Goal: Transaction & Acquisition: Subscribe to service/newsletter

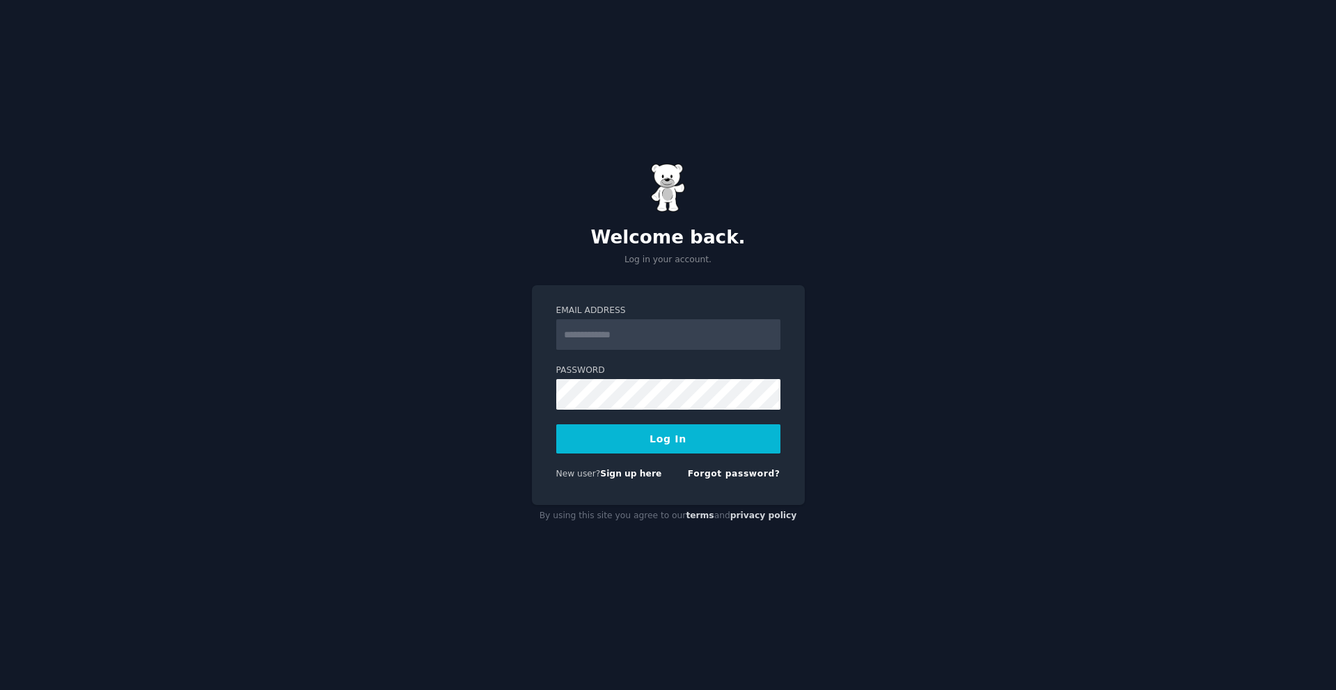
click at [624, 338] on input "Email Address" at bounding box center [668, 334] width 224 height 31
type input "**********"
click at [556, 425] on button "Log In" at bounding box center [668, 439] width 224 height 29
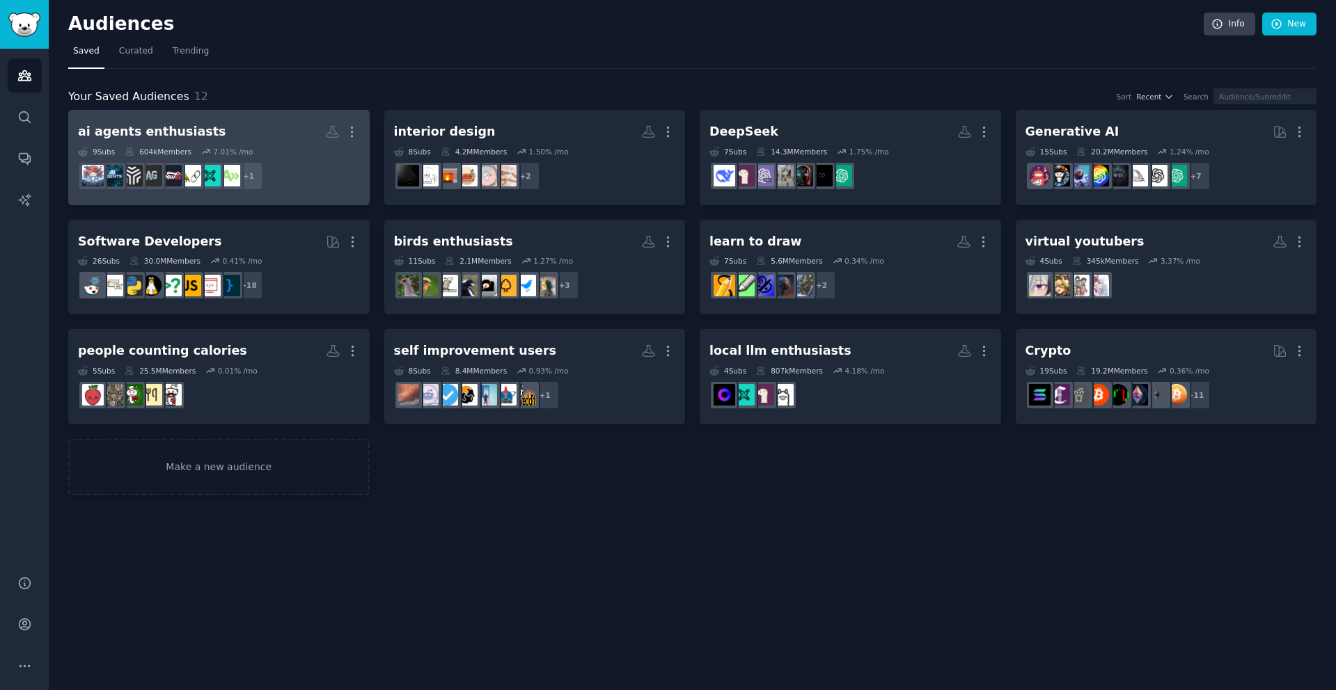
click at [276, 132] on h2 "ai agents enthusiasts More" at bounding box center [219, 132] width 282 height 24
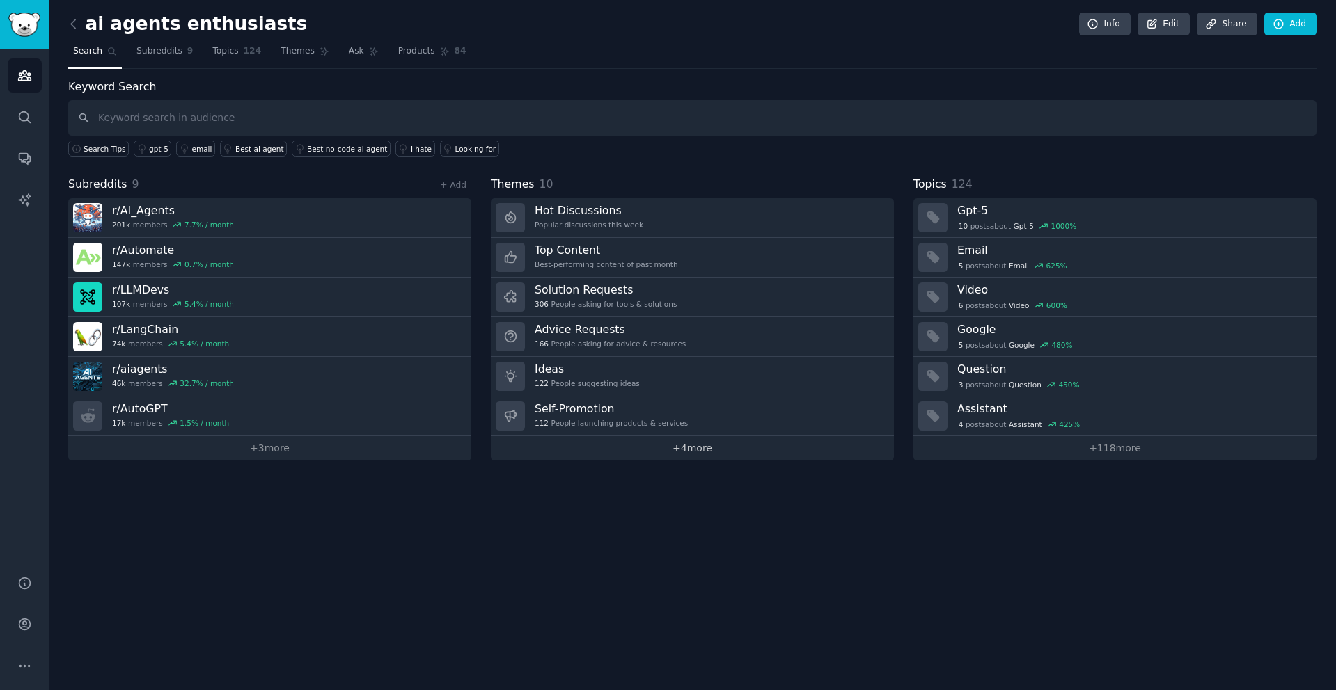
click at [710, 453] on link "+ 4 more" at bounding box center [692, 448] width 403 height 24
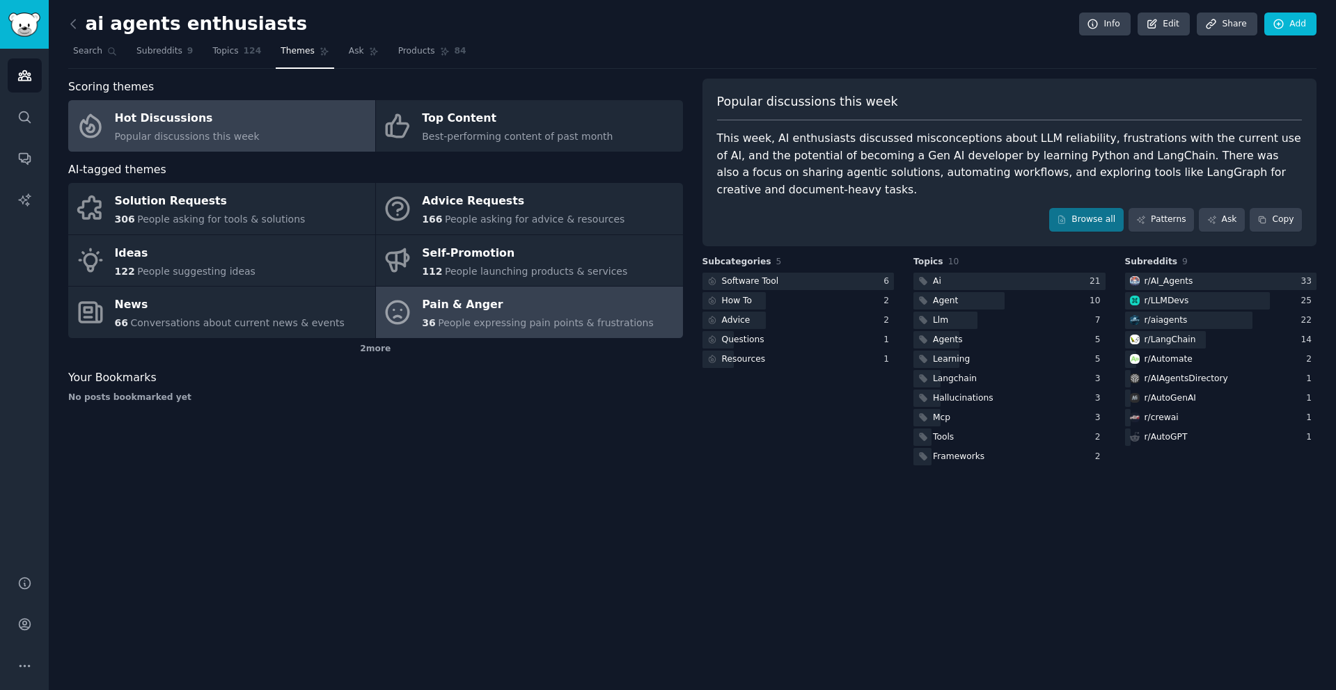
click at [575, 310] on div "Pain & Anger" at bounding box center [538, 305] width 232 height 22
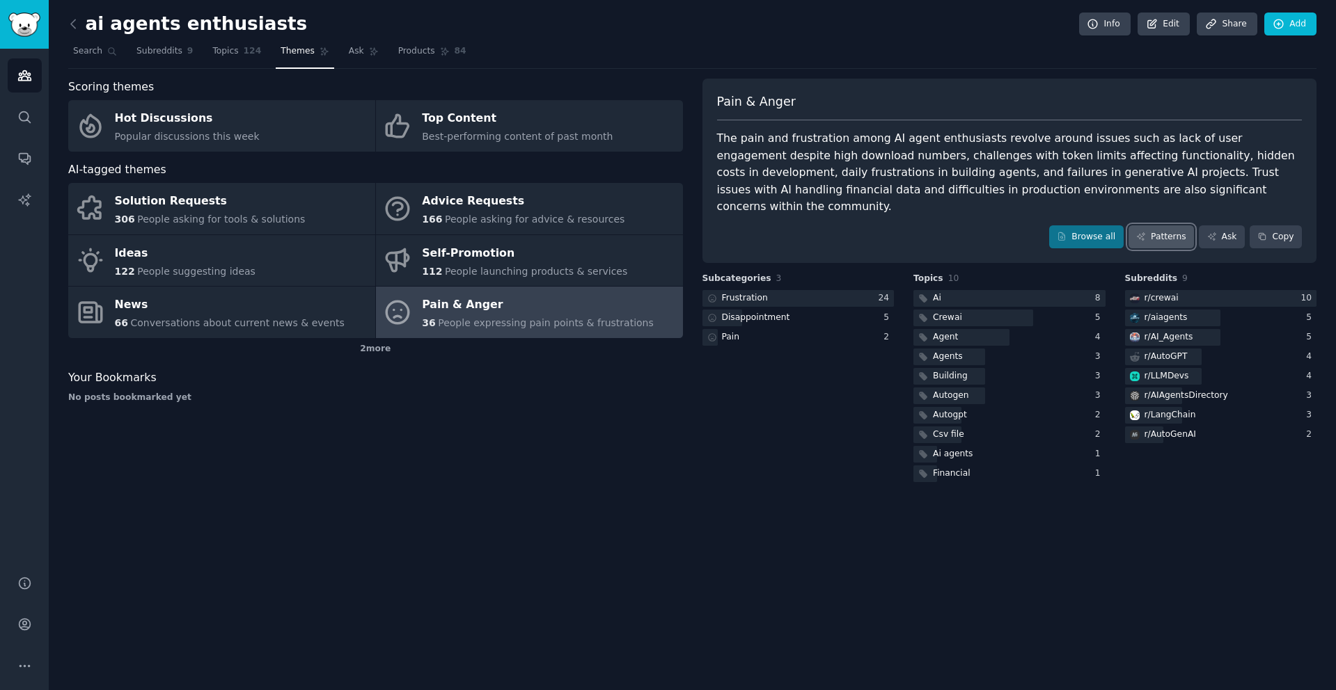
click at [1178, 226] on link "Patterns" at bounding box center [1160, 238] width 65 height 24
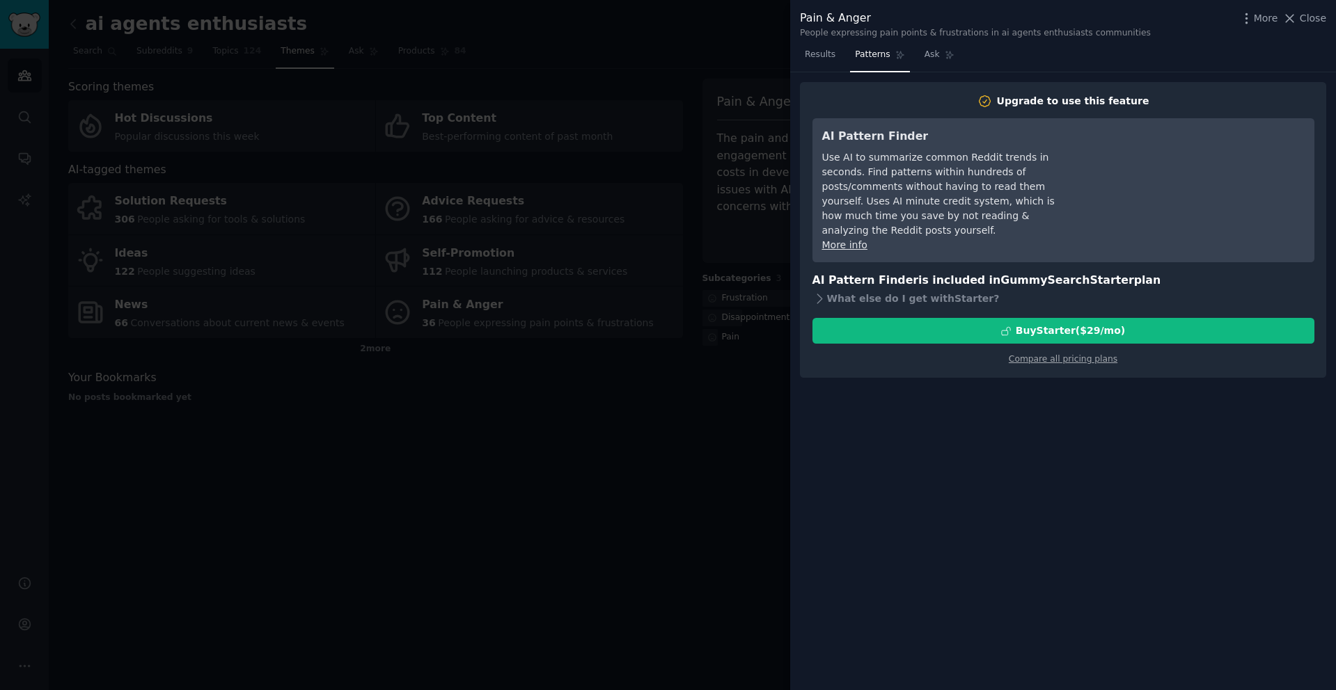
click at [663, 420] on div at bounding box center [668, 345] width 1336 height 690
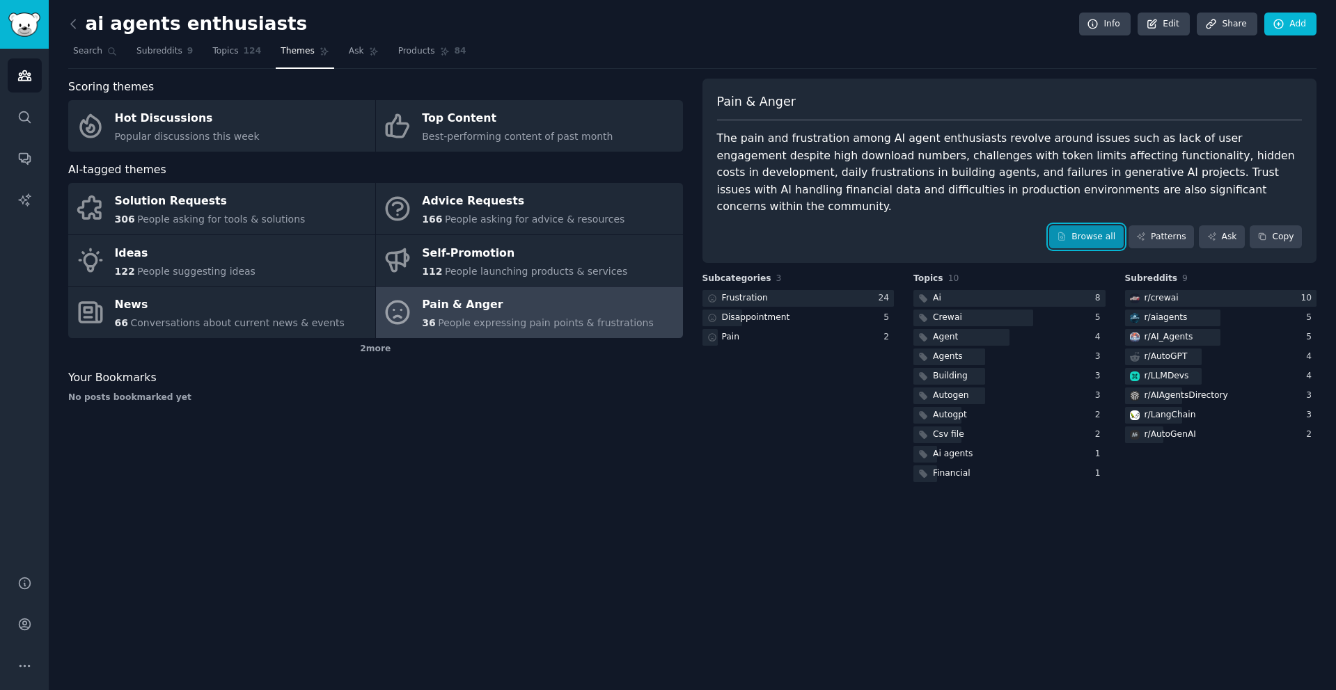
click at [1105, 226] on link "Browse all" at bounding box center [1086, 238] width 74 height 24
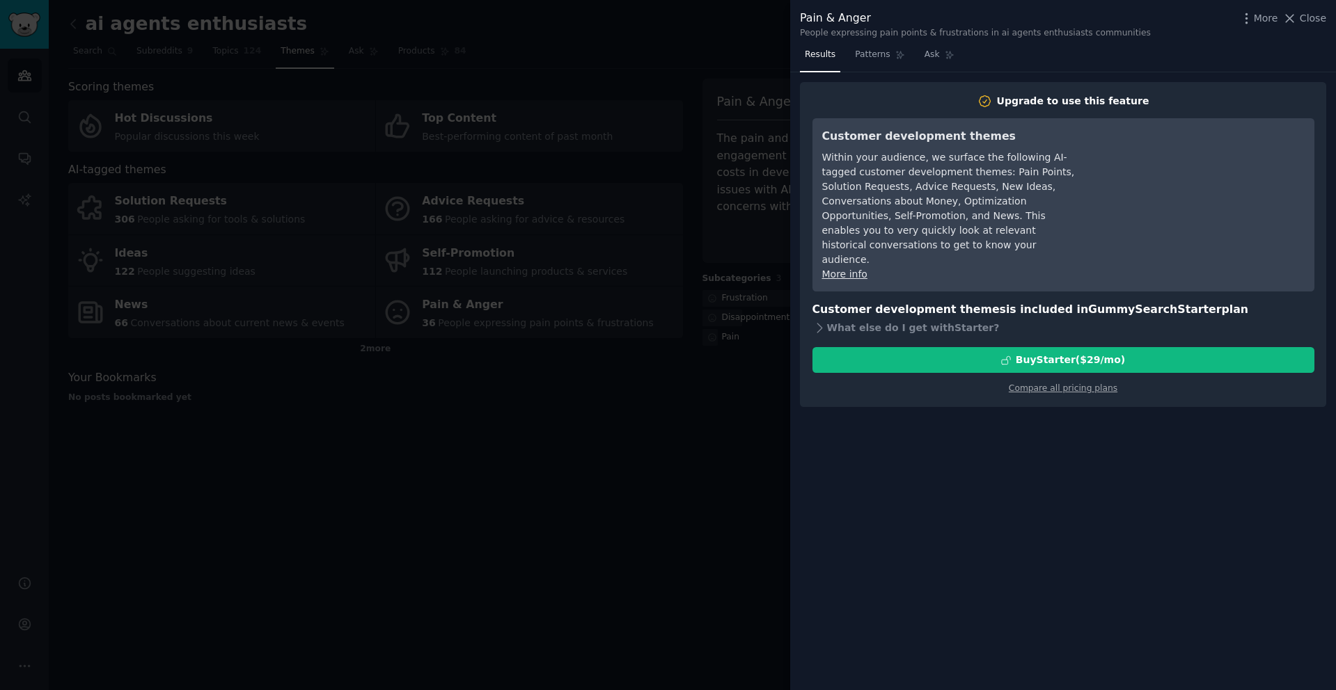
click at [686, 500] on div at bounding box center [668, 345] width 1336 height 690
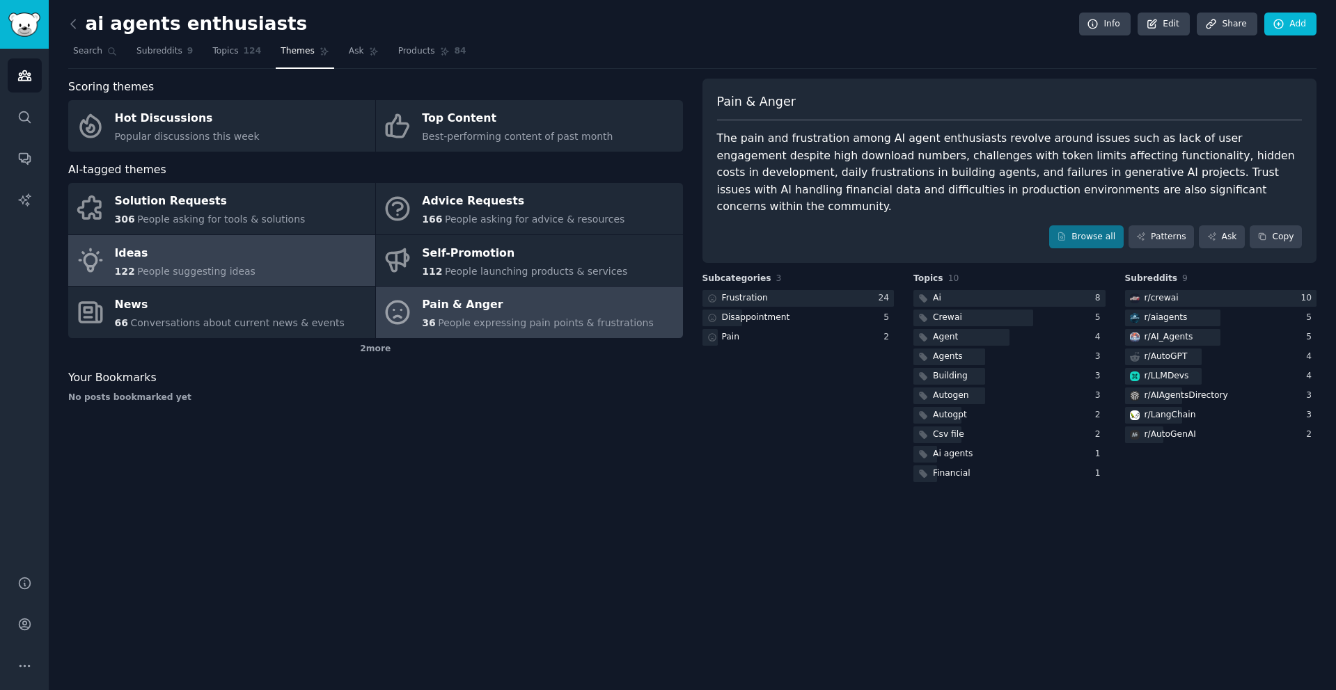
click at [299, 274] on link "Ideas 122 People suggesting ideas" at bounding box center [221, 261] width 307 height 52
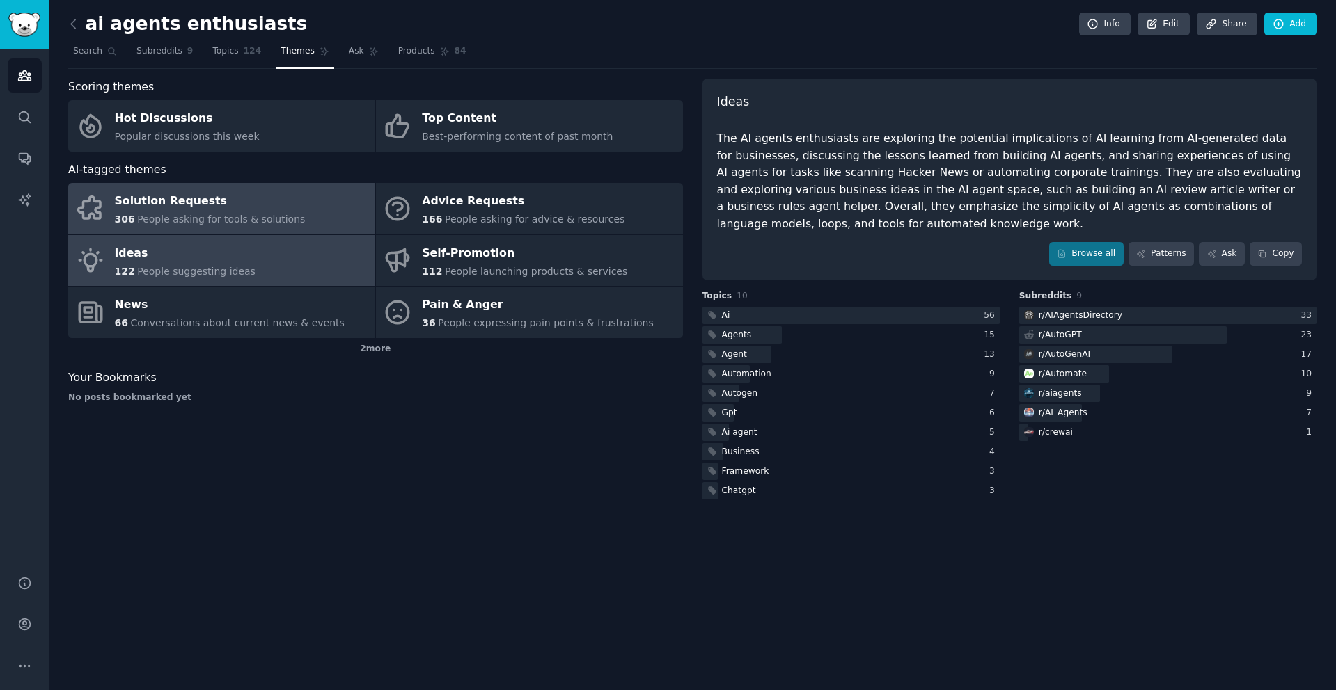
click at [262, 221] on span "People asking for tools & solutions" at bounding box center [221, 219] width 168 height 11
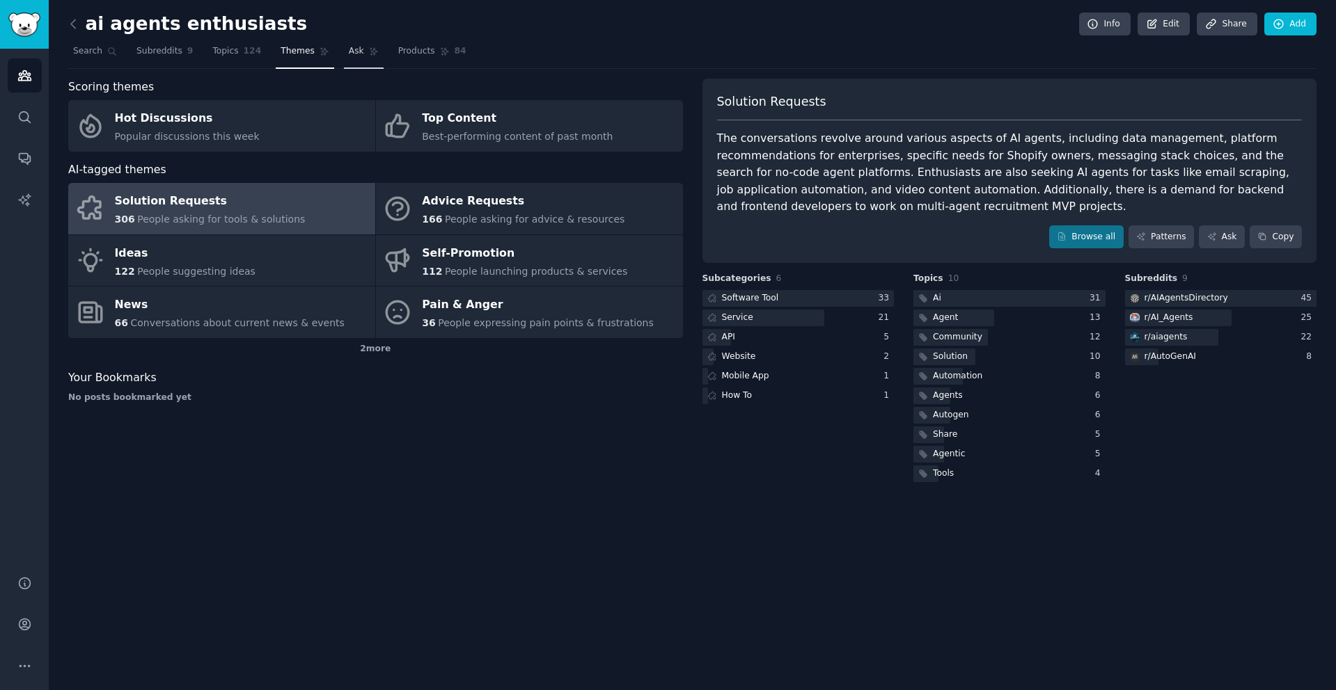
click at [344, 58] on link "Ask" at bounding box center [364, 54] width 40 height 29
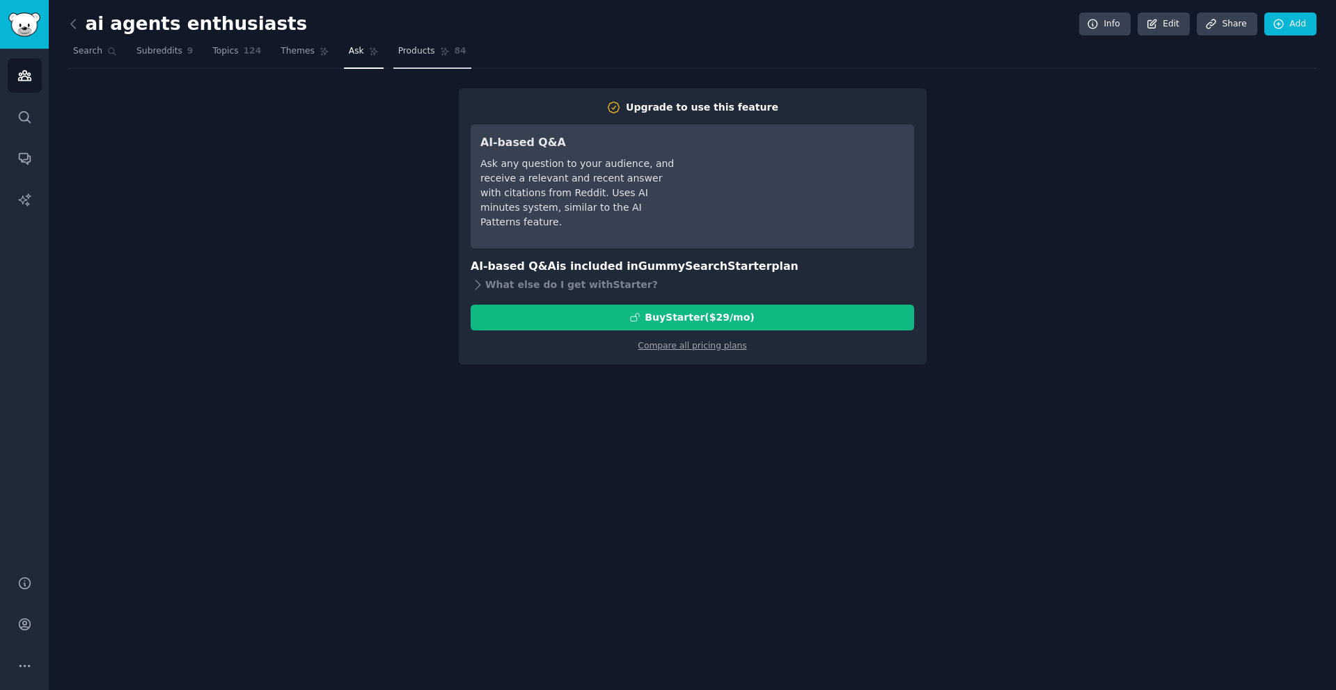
click at [398, 52] on span "Products" at bounding box center [416, 51] width 37 height 13
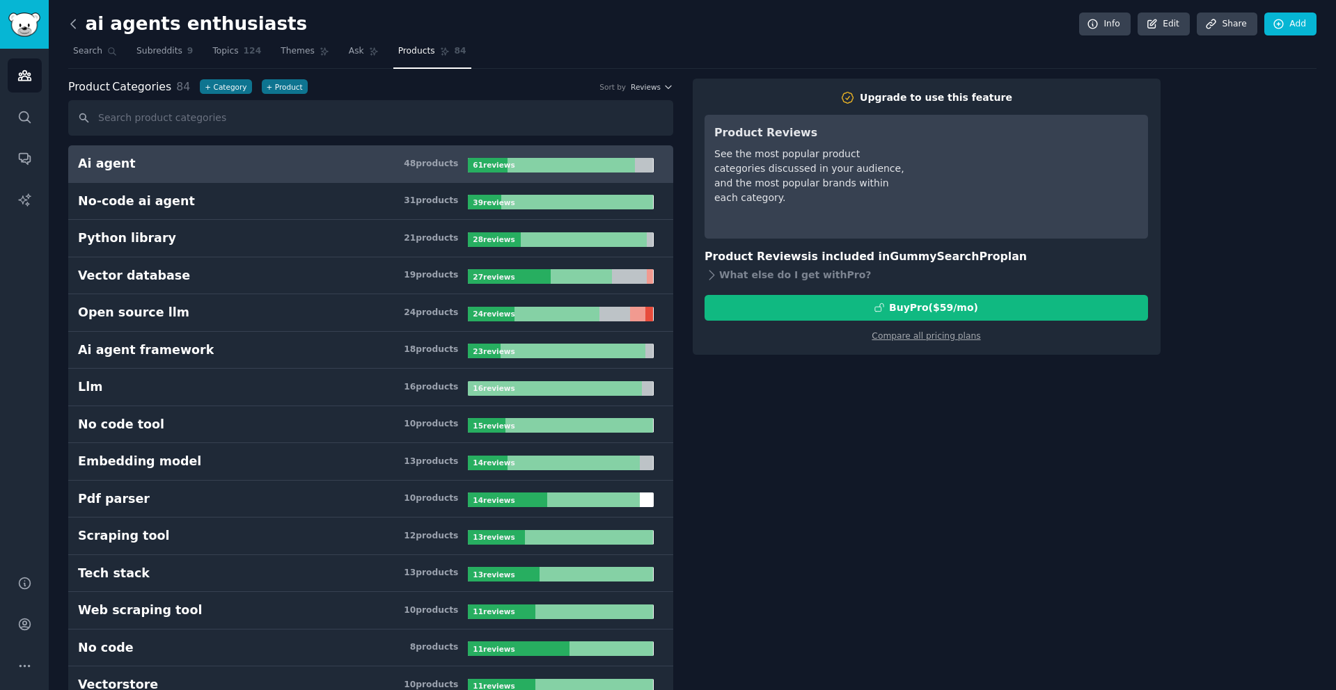
click at [70, 29] on icon at bounding box center [73, 24] width 15 height 15
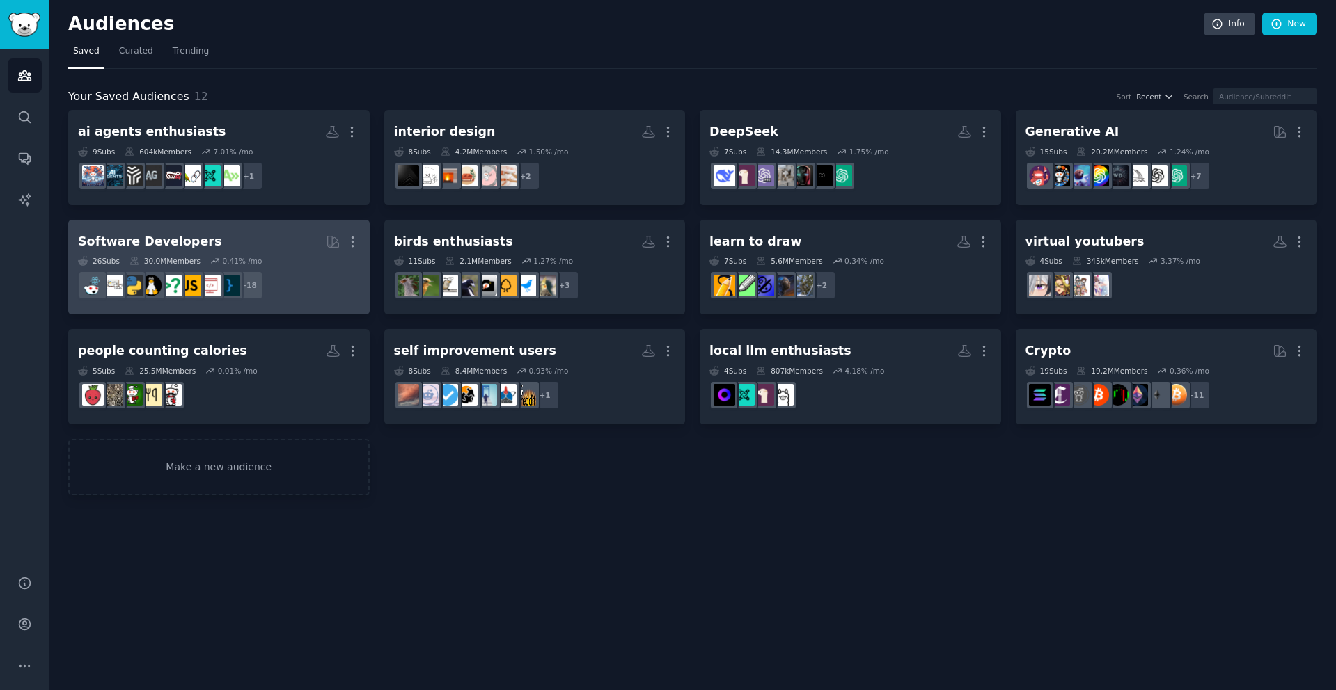
click at [280, 258] on div "26 Sub s 30.0M Members 0.41 % /mo" at bounding box center [219, 261] width 282 height 10
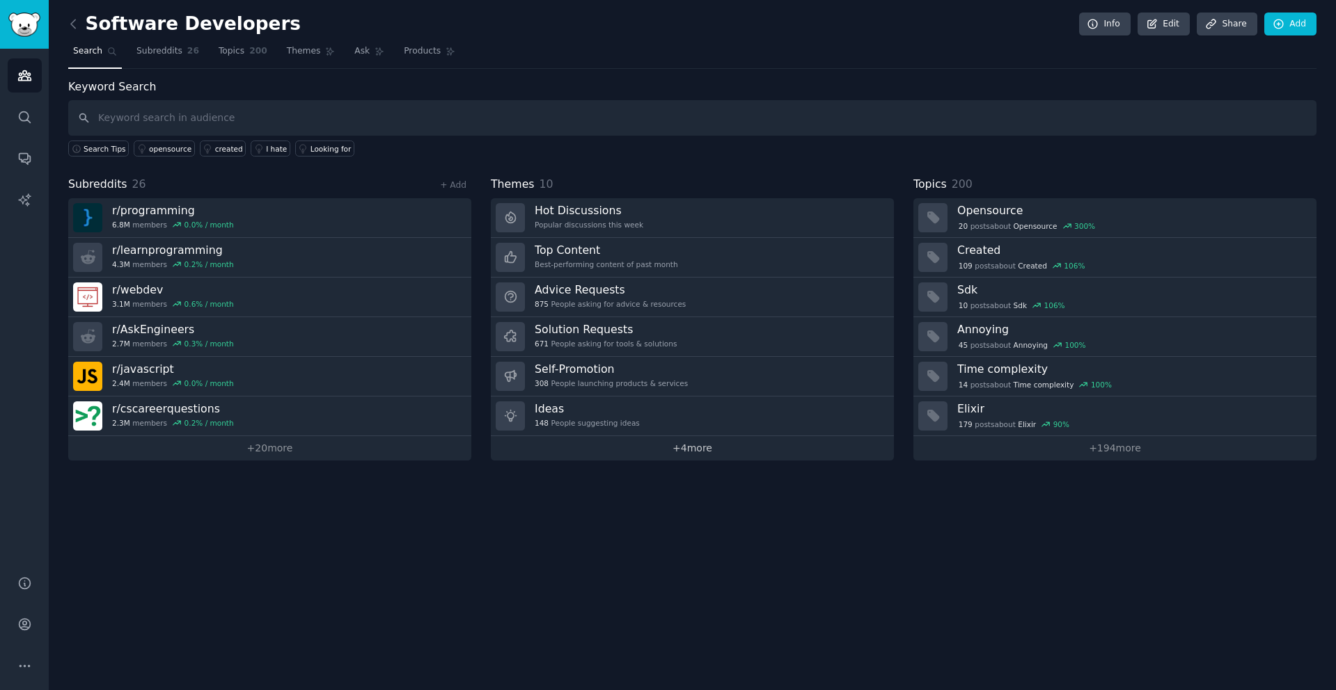
click at [734, 457] on link "+ 4 more" at bounding box center [692, 448] width 403 height 24
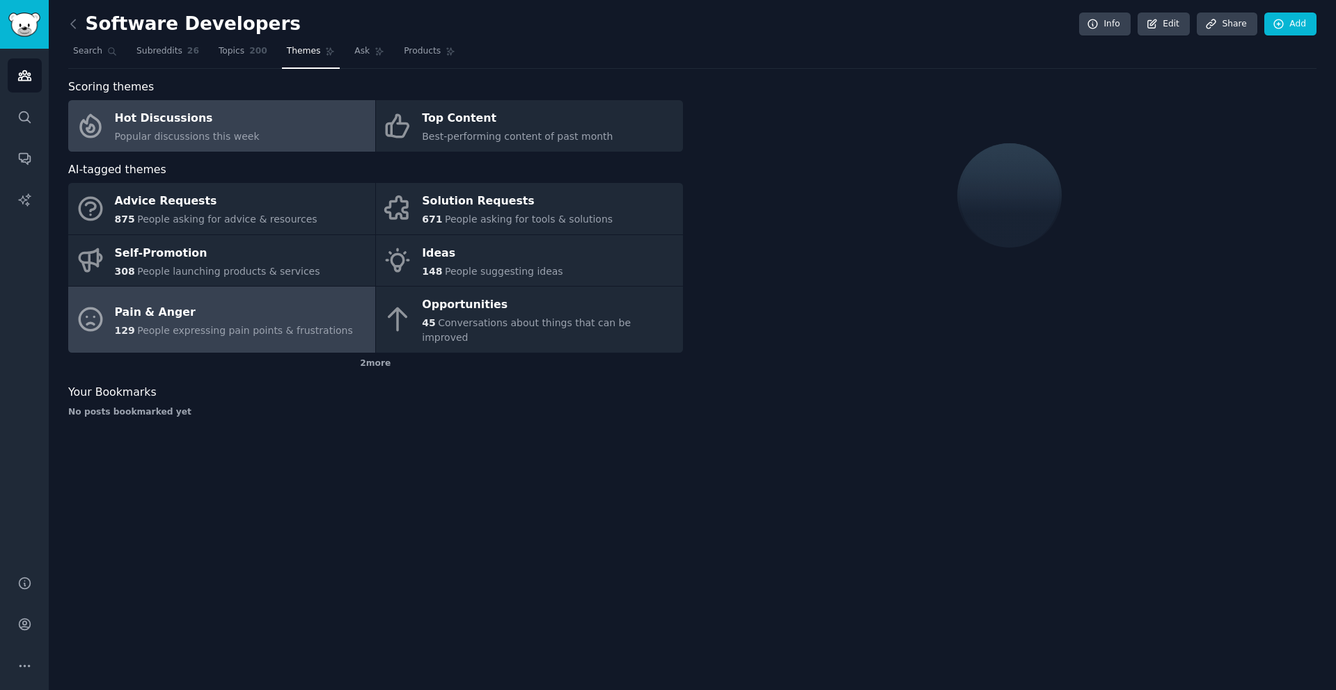
click at [246, 308] on div "Pain & Anger" at bounding box center [234, 312] width 238 height 22
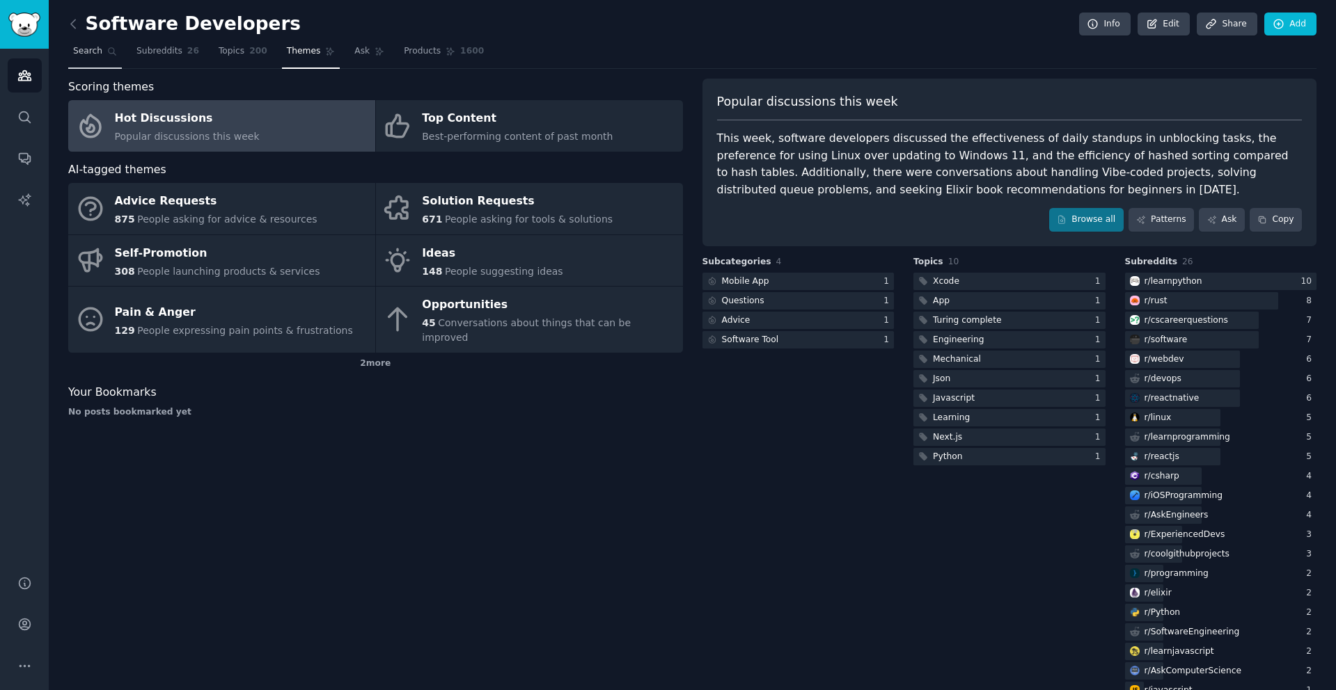
click at [95, 47] on span "Search" at bounding box center [87, 51] width 29 height 13
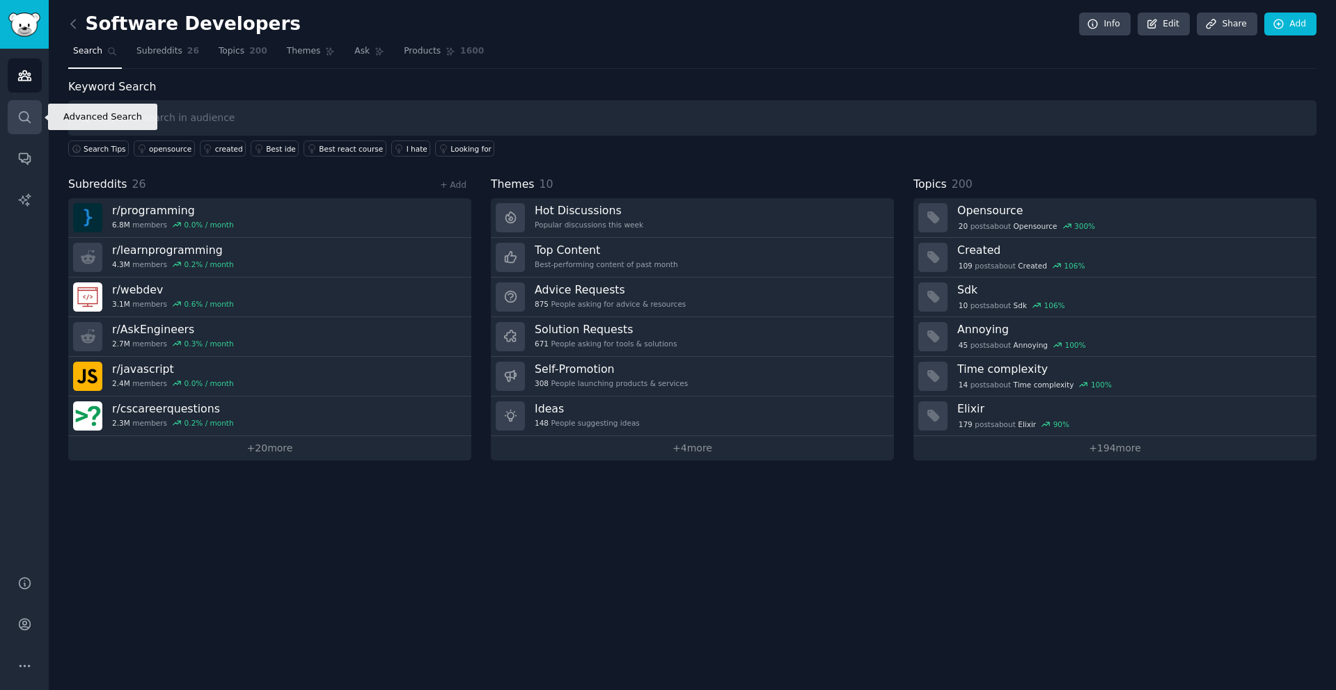
click at [28, 102] on link "Search" at bounding box center [25, 117] width 34 height 34
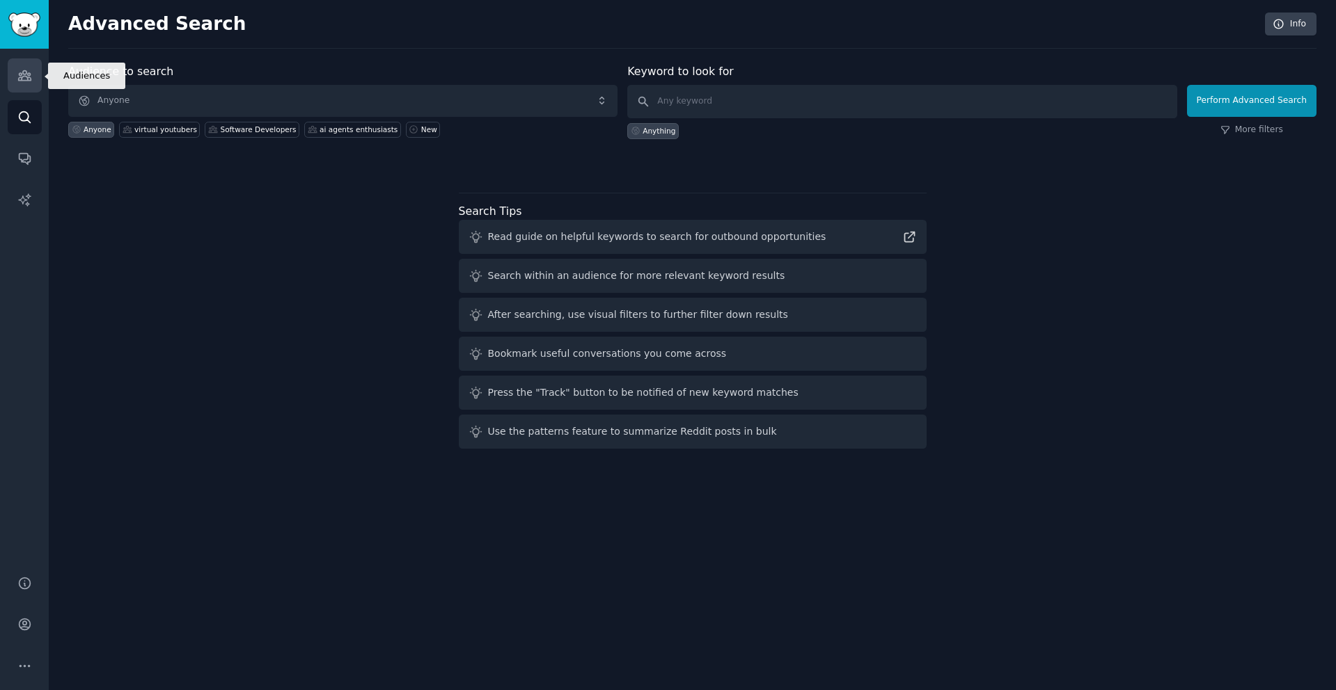
click at [28, 84] on link "Audiences" at bounding box center [25, 75] width 34 height 34
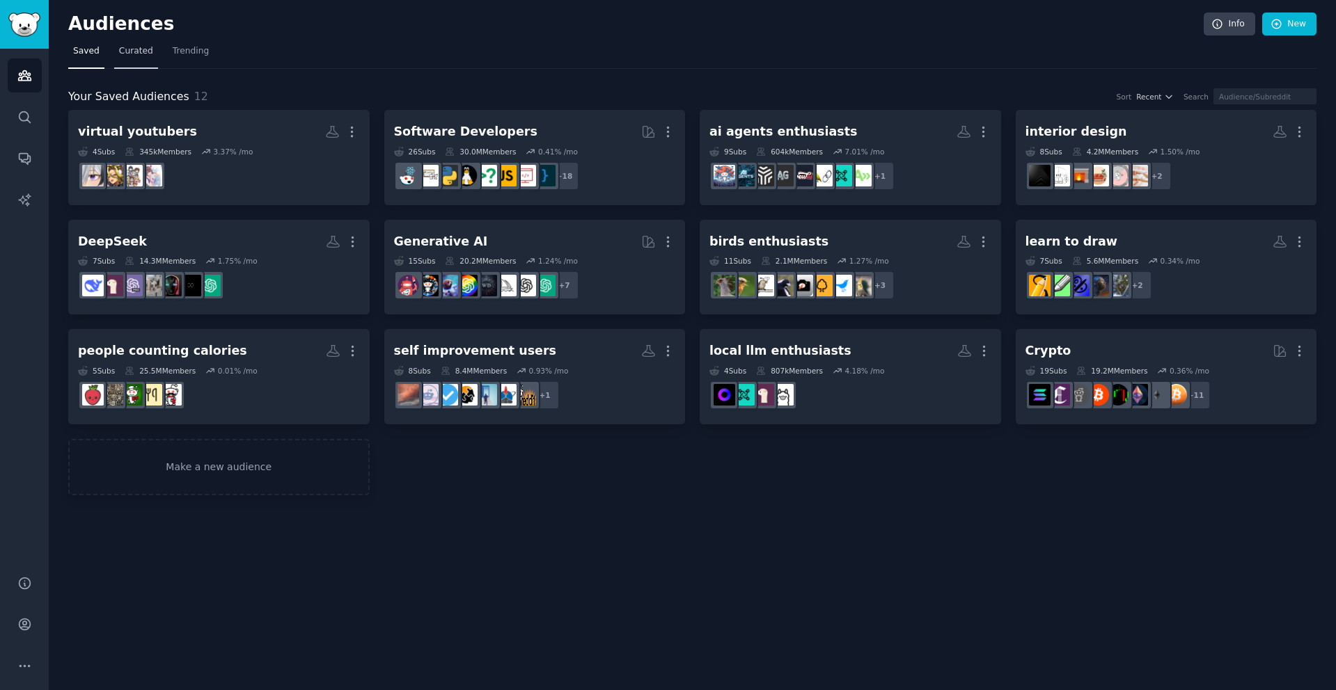
click at [150, 57] on link "Curated" at bounding box center [136, 54] width 44 height 29
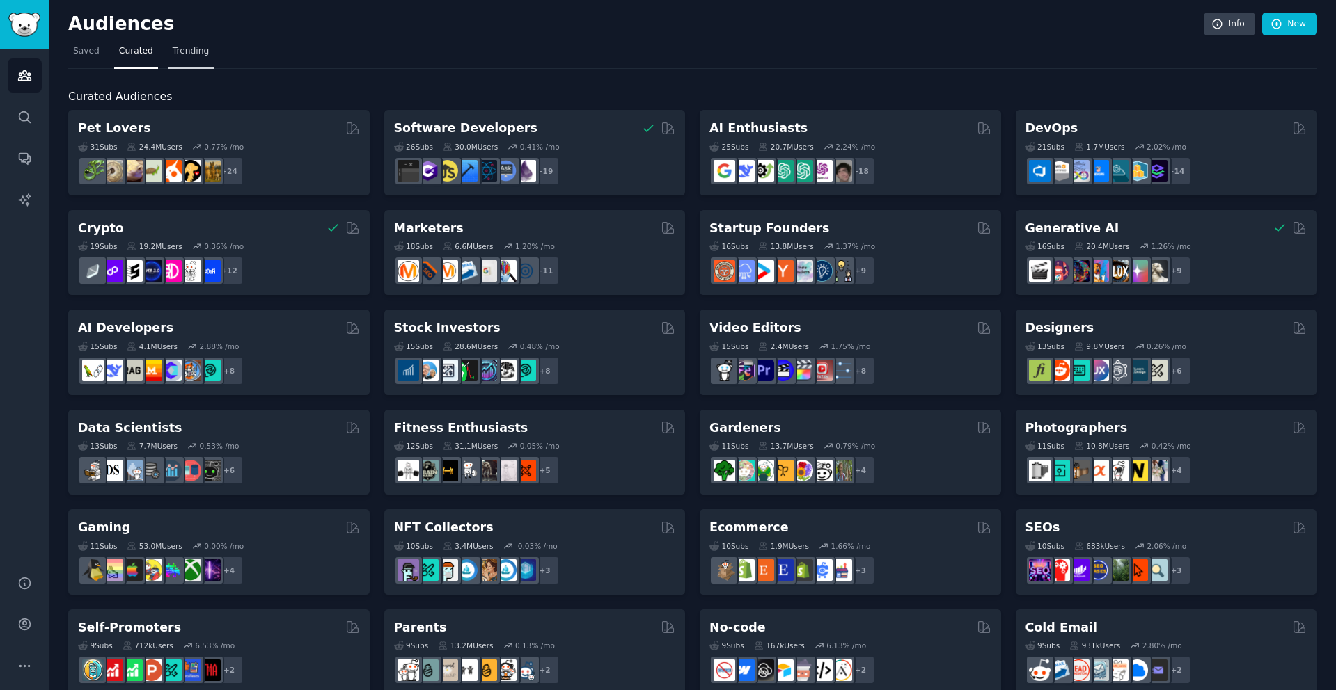
click at [196, 58] on link "Trending" at bounding box center [191, 54] width 46 height 29
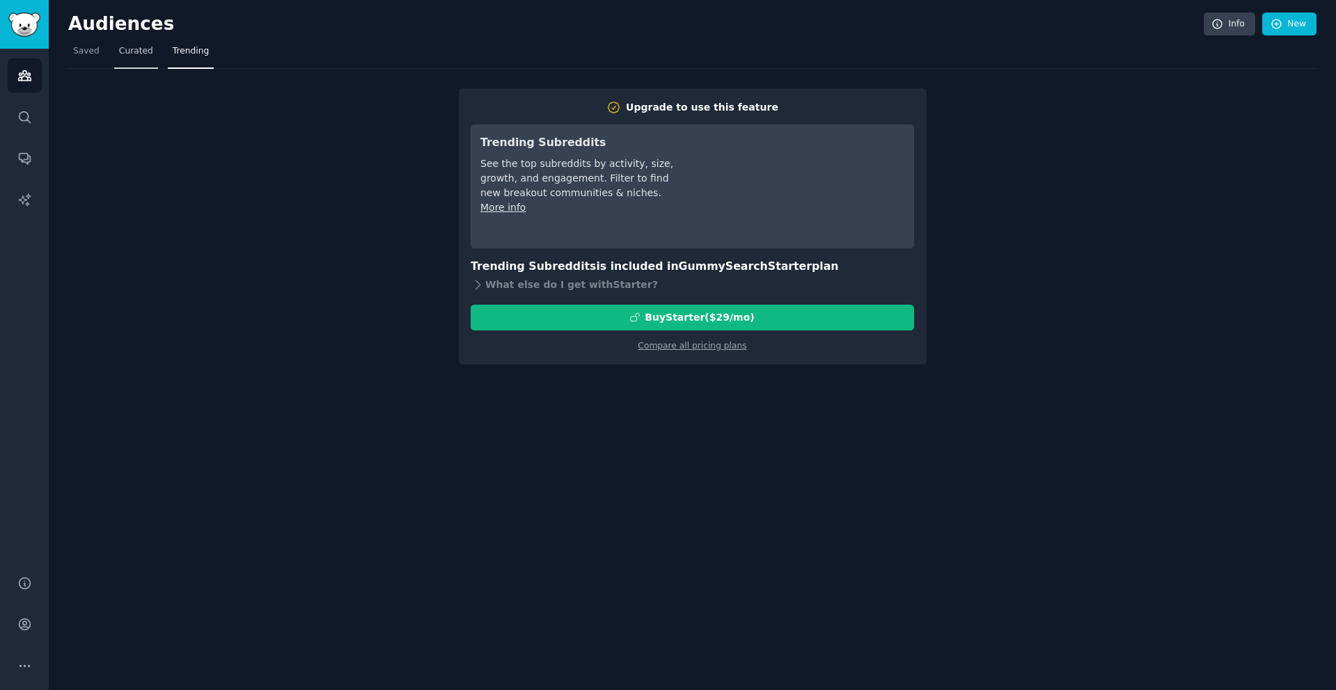
click at [139, 48] on span "Curated" at bounding box center [136, 51] width 34 height 13
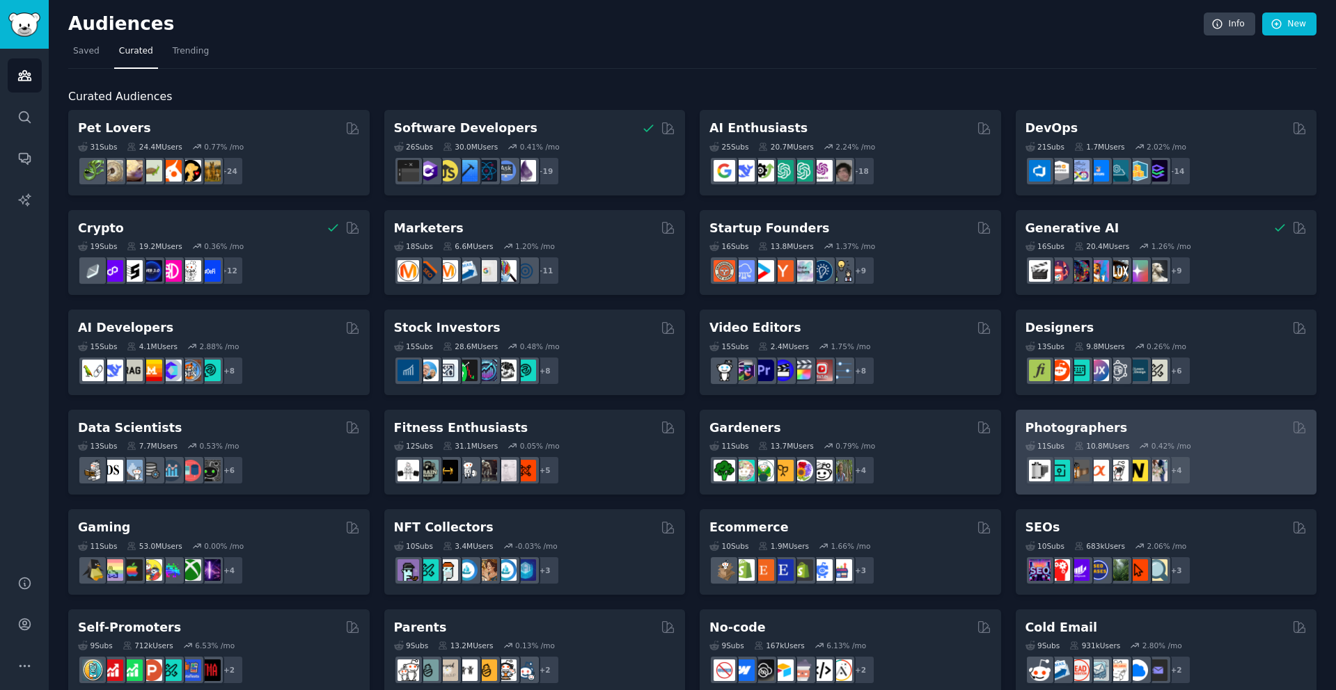
click at [1226, 453] on div "11 Sub s 10.8M Users 0.42 % /mo r/Beginning_Photography, r/postprocessing, r/As…" at bounding box center [1166, 460] width 282 height 49
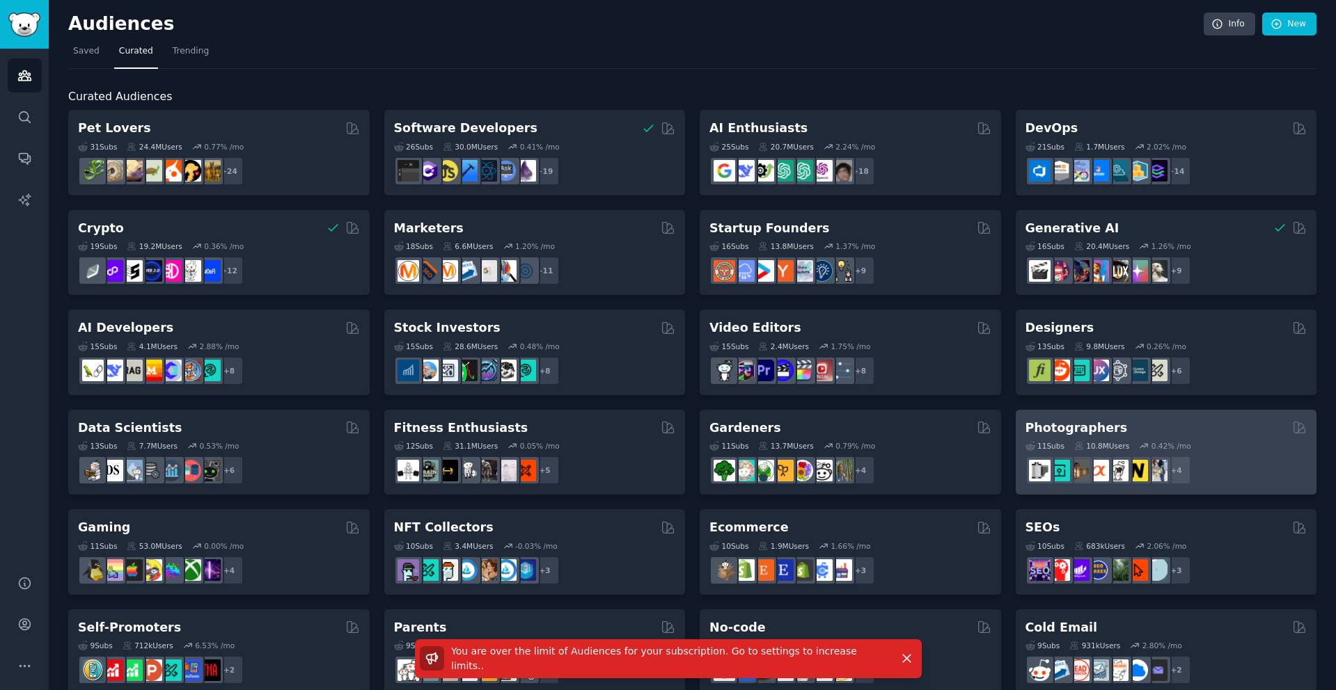
click at [1226, 453] on div "11 Sub s 10.8M Users 0.42 % /mo r/Beginning_Photography, r/postprocessing, r/As…" at bounding box center [1166, 460] width 282 height 49
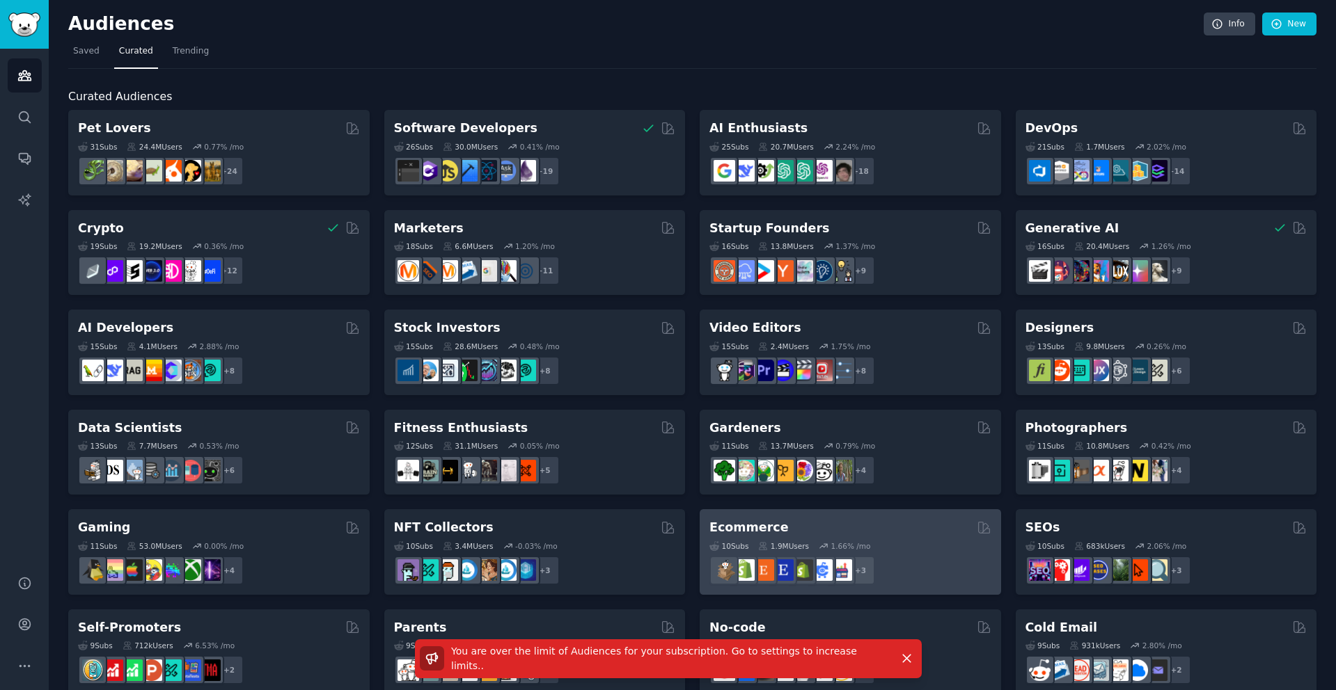
click at [932, 534] on div "Ecommerce" at bounding box center [850, 527] width 282 height 17
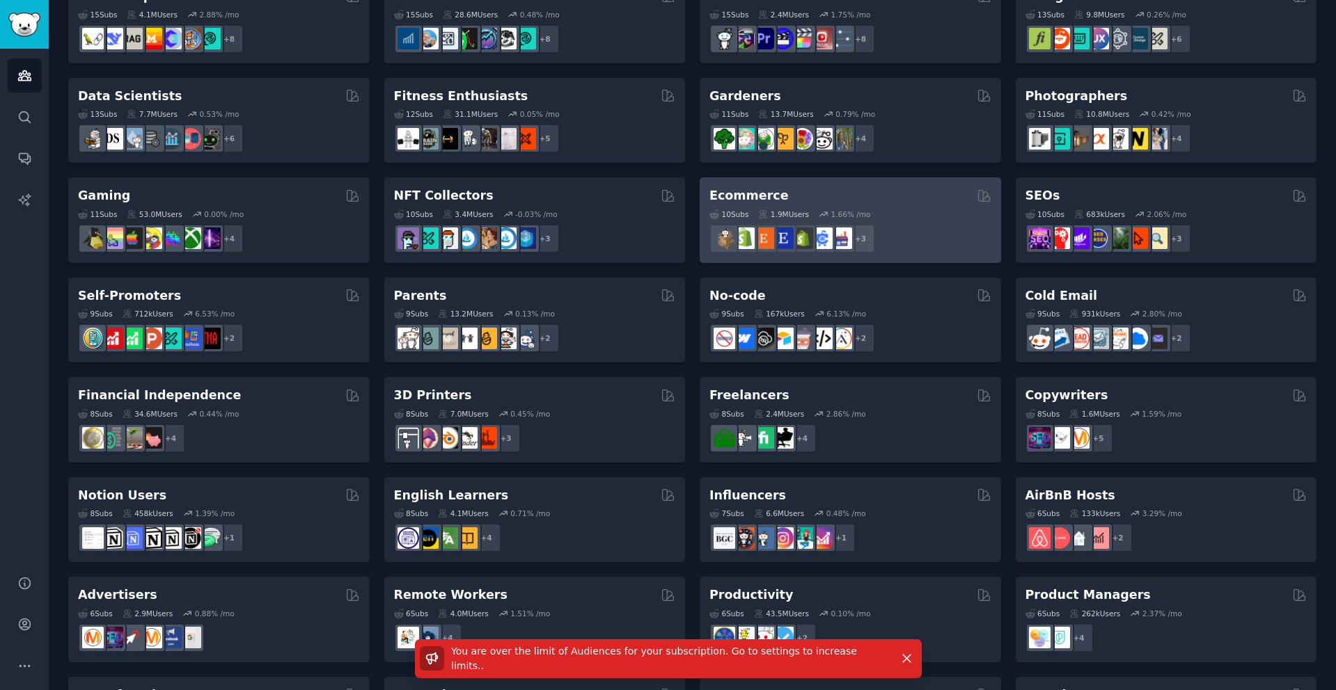
scroll to position [334, 0]
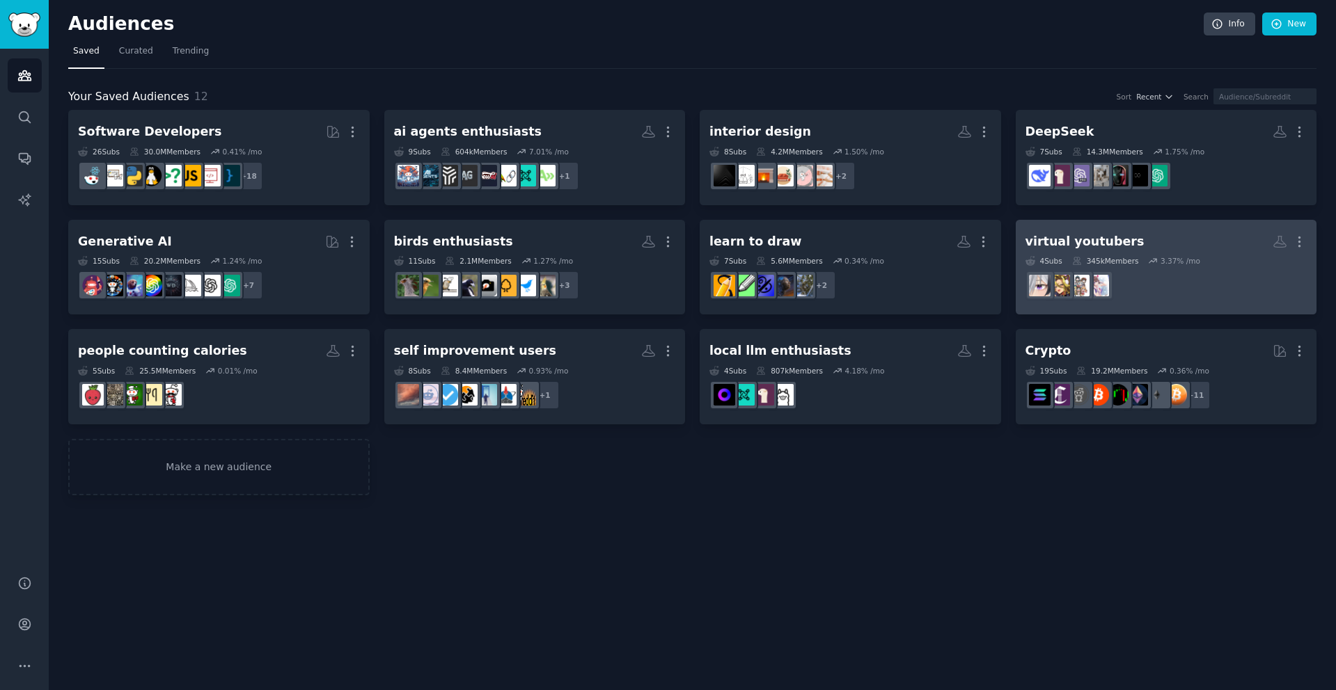
click at [1199, 262] on div "4 Sub s 345k Members 3.37 % /mo" at bounding box center [1166, 261] width 282 height 10
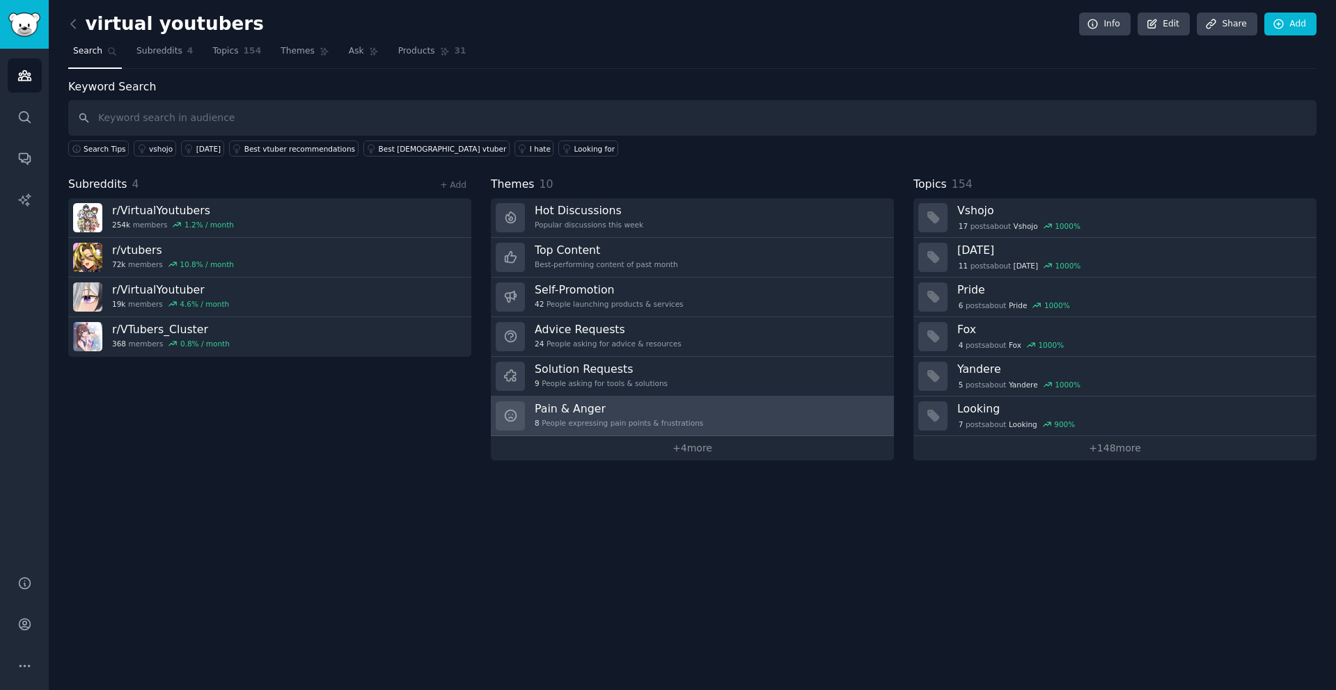
click at [665, 415] on h3 "Pain & Anger" at bounding box center [619, 409] width 168 height 15
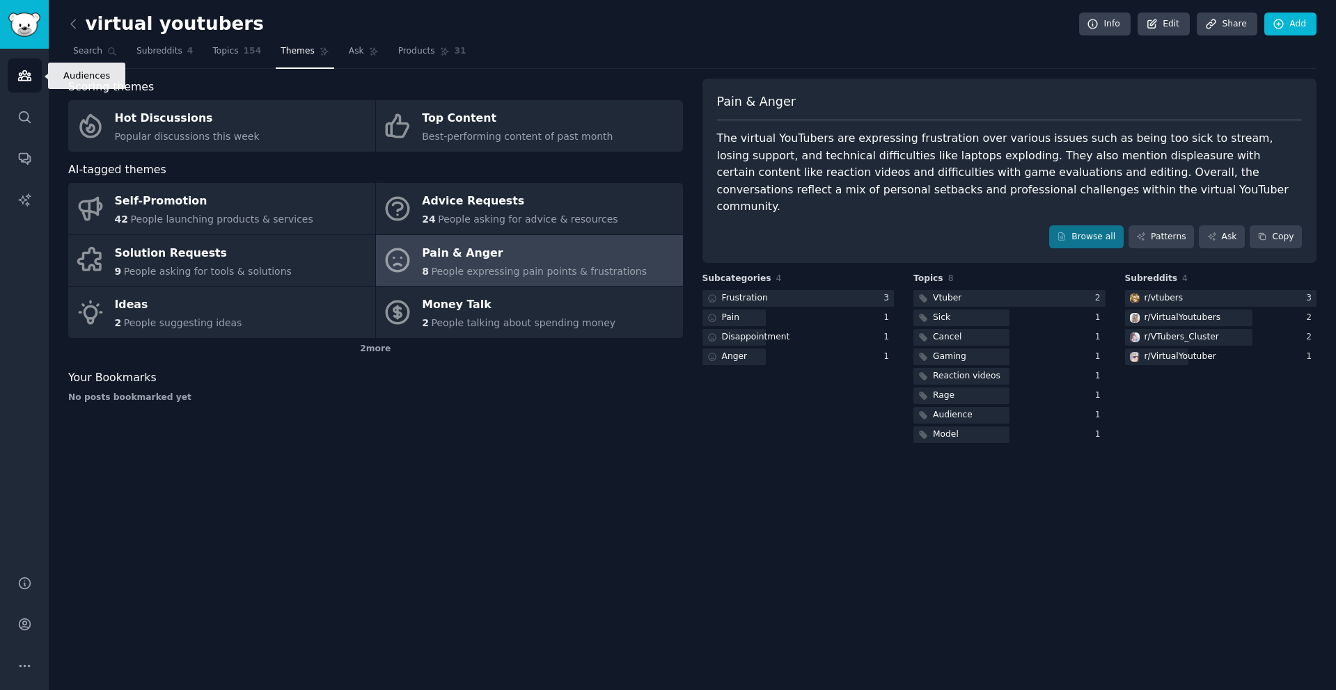
click at [26, 79] on icon "Sidebar" at bounding box center [24, 75] width 15 height 15
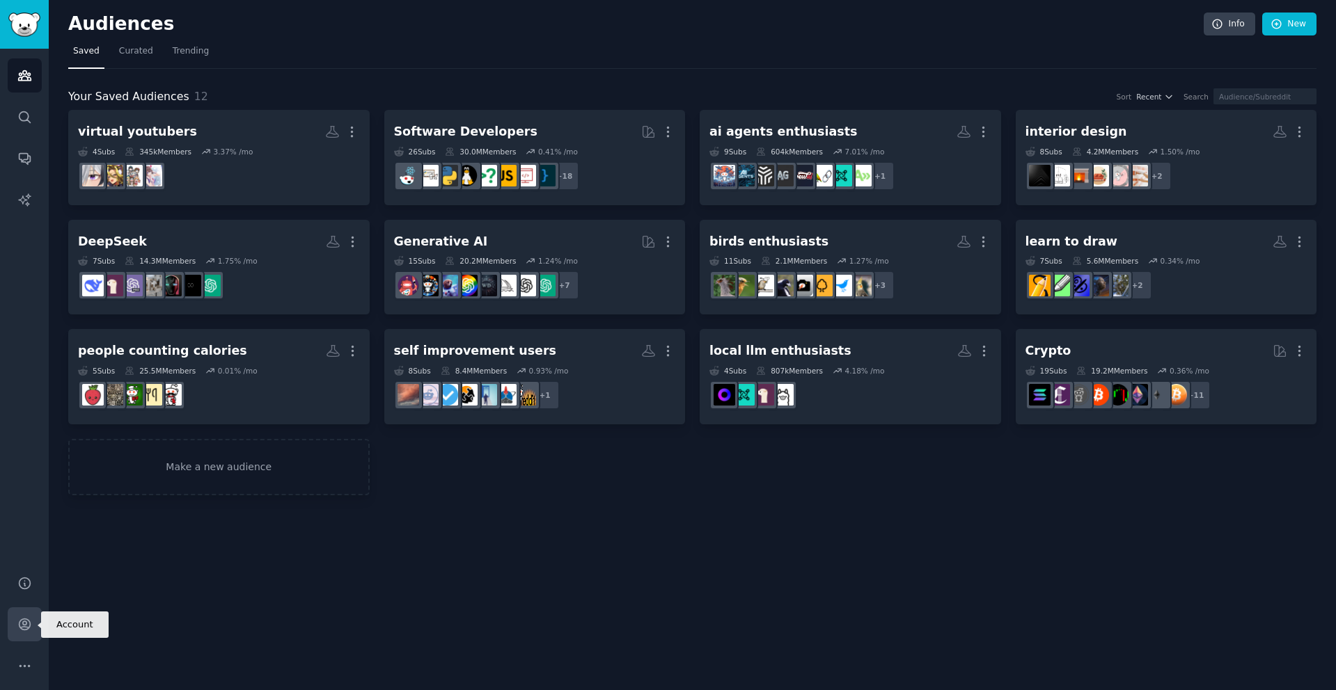
click at [19, 631] on icon "Sidebar" at bounding box center [24, 624] width 15 height 15
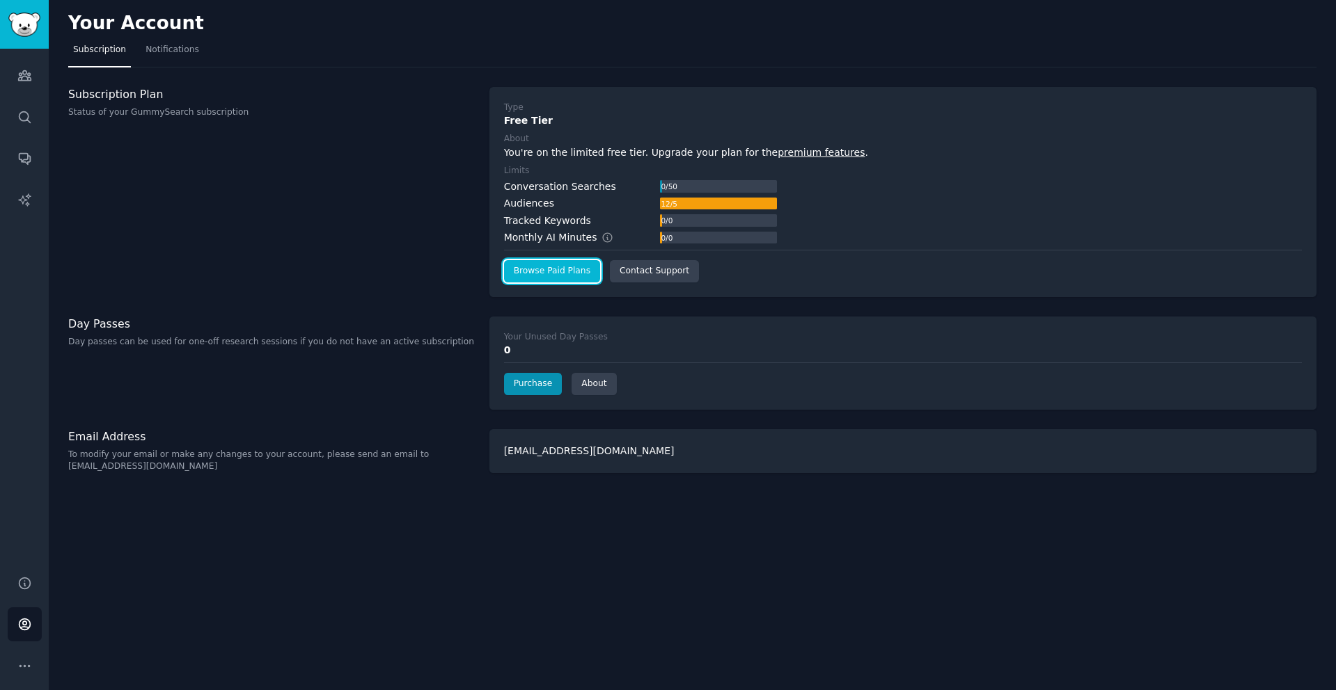
click at [565, 274] on link "Browse Paid Plans" at bounding box center [552, 271] width 96 height 22
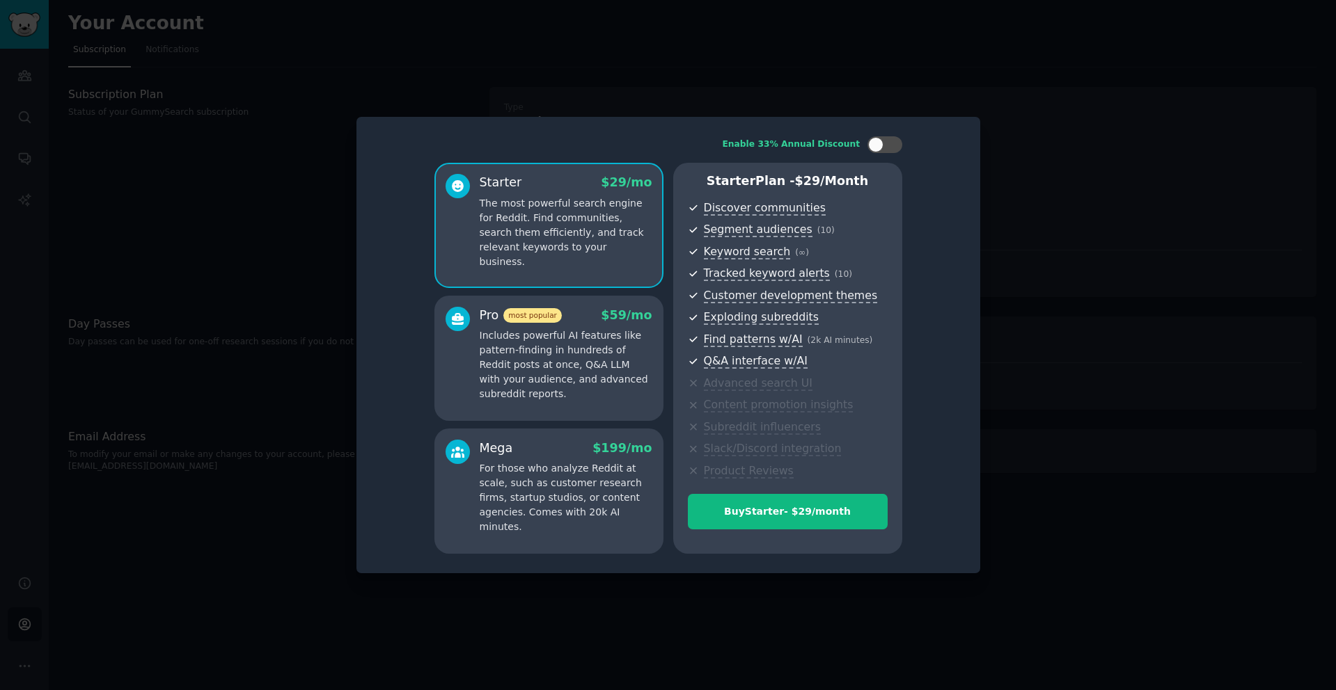
click at [621, 353] on p "Includes powerful AI features like pattern-finding in hundreds of Reddit posts …" at bounding box center [566, 365] width 173 height 73
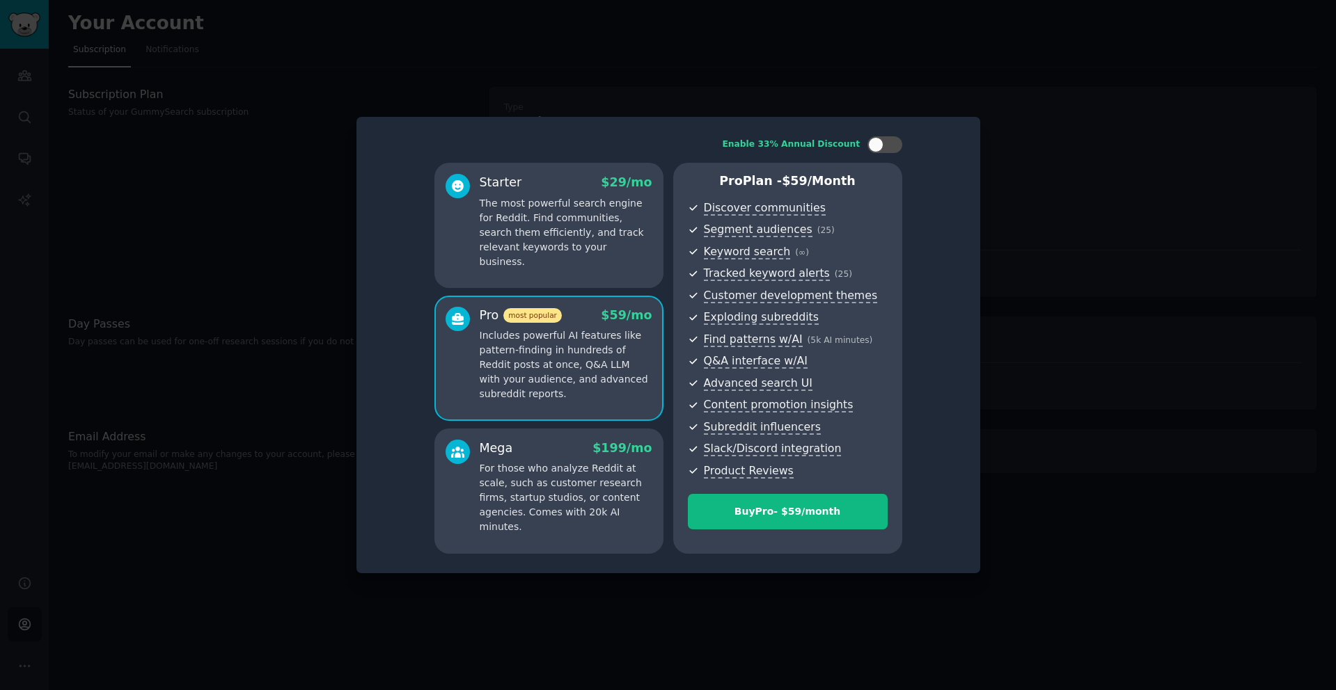
click at [587, 223] on p "The most powerful search engine for Reddit. Find communities, search them effic…" at bounding box center [566, 232] width 173 height 73
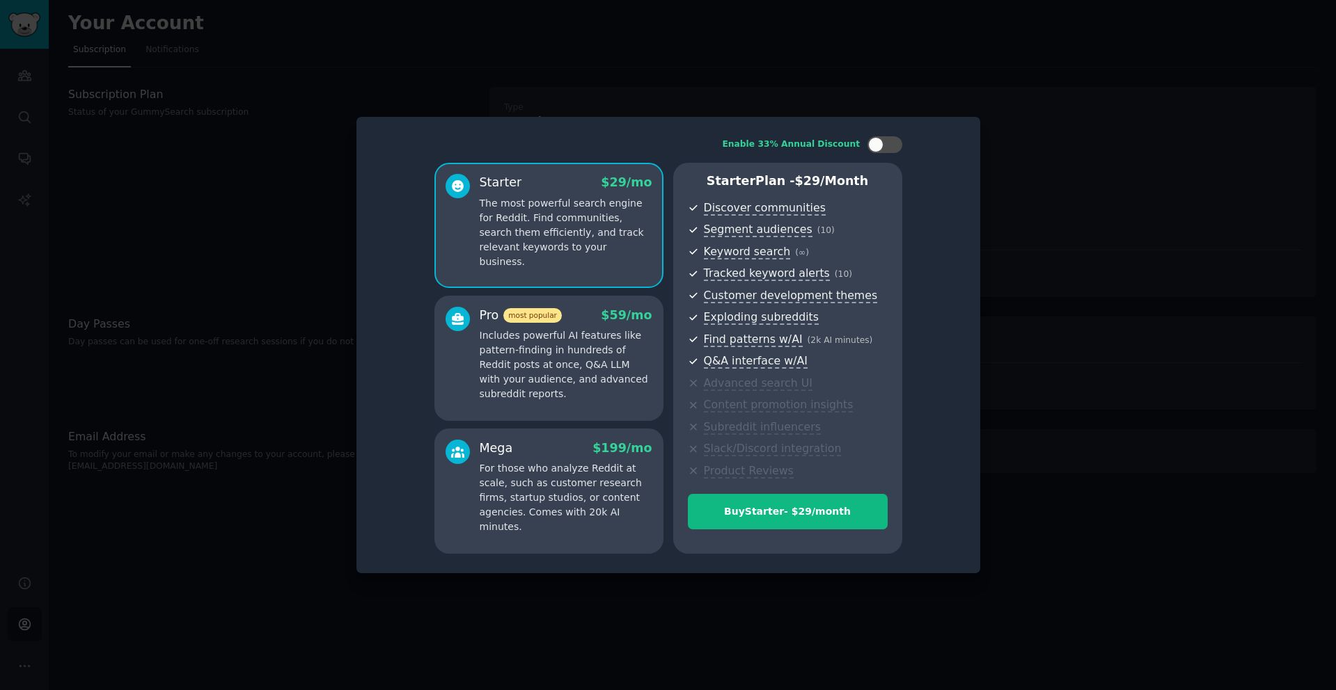
click at [605, 357] on p "Includes powerful AI features like pattern-finding in hundreds of Reddit posts …" at bounding box center [566, 365] width 173 height 73
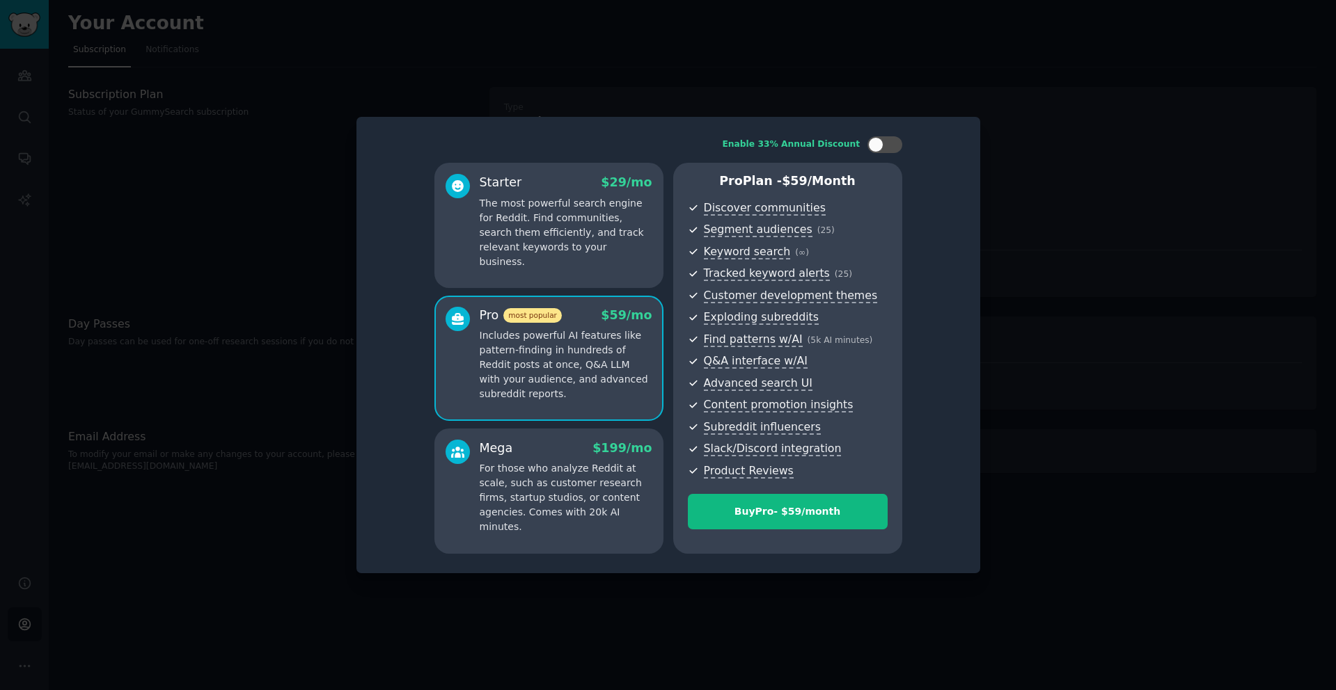
click at [556, 235] on p "The most powerful search engine for Reddit. Find communities, search them effic…" at bounding box center [566, 232] width 173 height 73
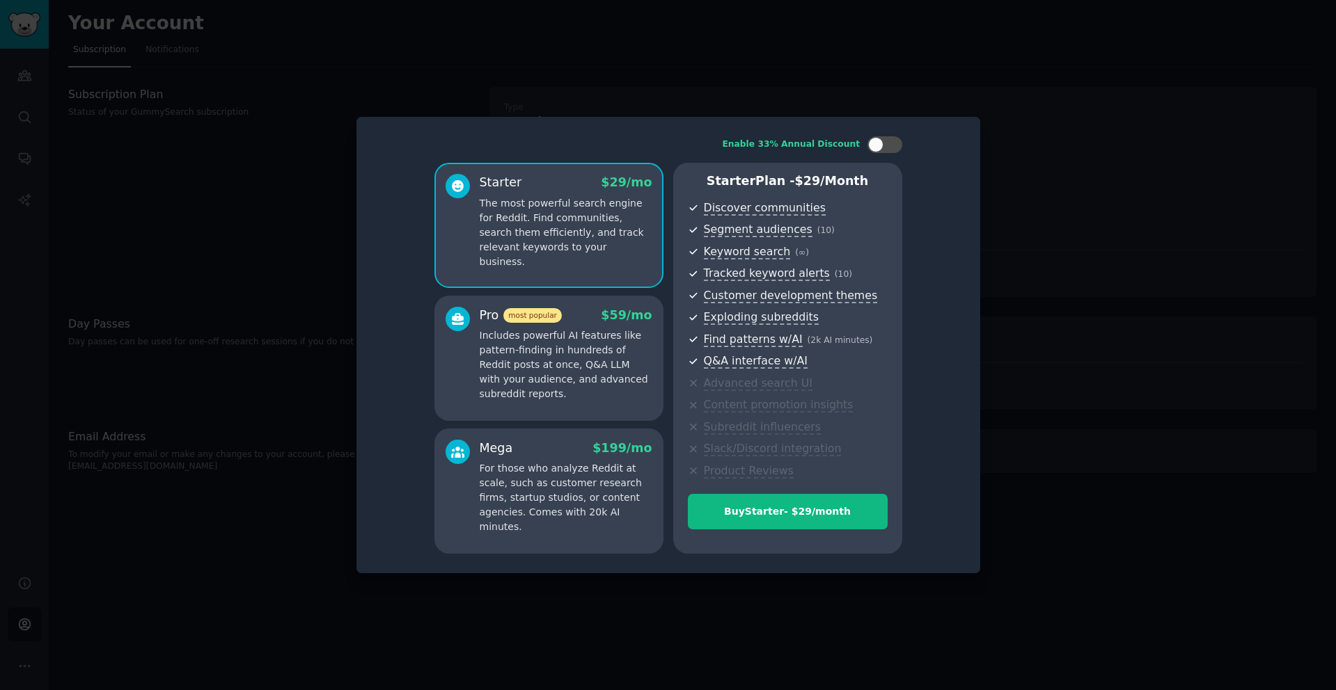
click at [587, 297] on div "Pro most popular $ 59 /mo Includes powerful AI features like pattern-finding in…" at bounding box center [548, 358] width 229 height 125
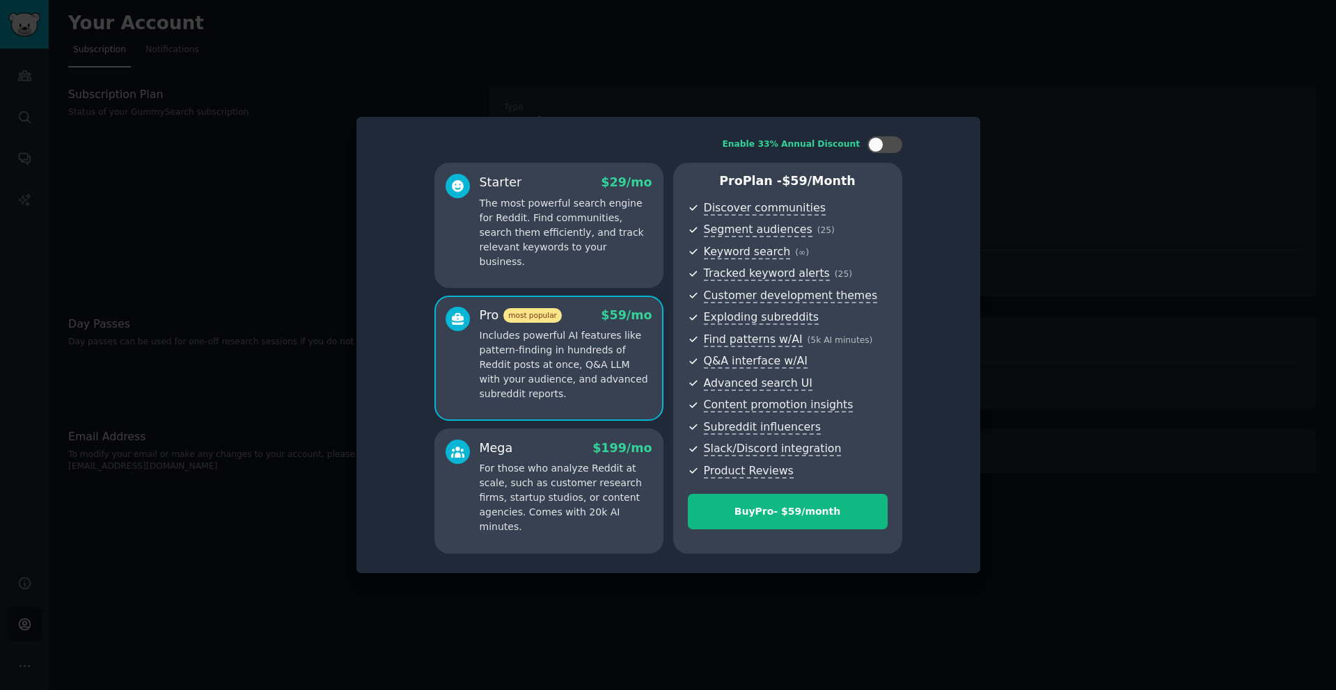
click at [969, 377] on div "Enable 33% Annual Discount Starter $ 29 /mo The most powerful search engine for…" at bounding box center [668, 345] width 604 height 437
click at [1023, 322] on div at bounding box center [668, 345] width 1336 height 690
